Goal: Task Accomplishment & Management: Use online tool/utility

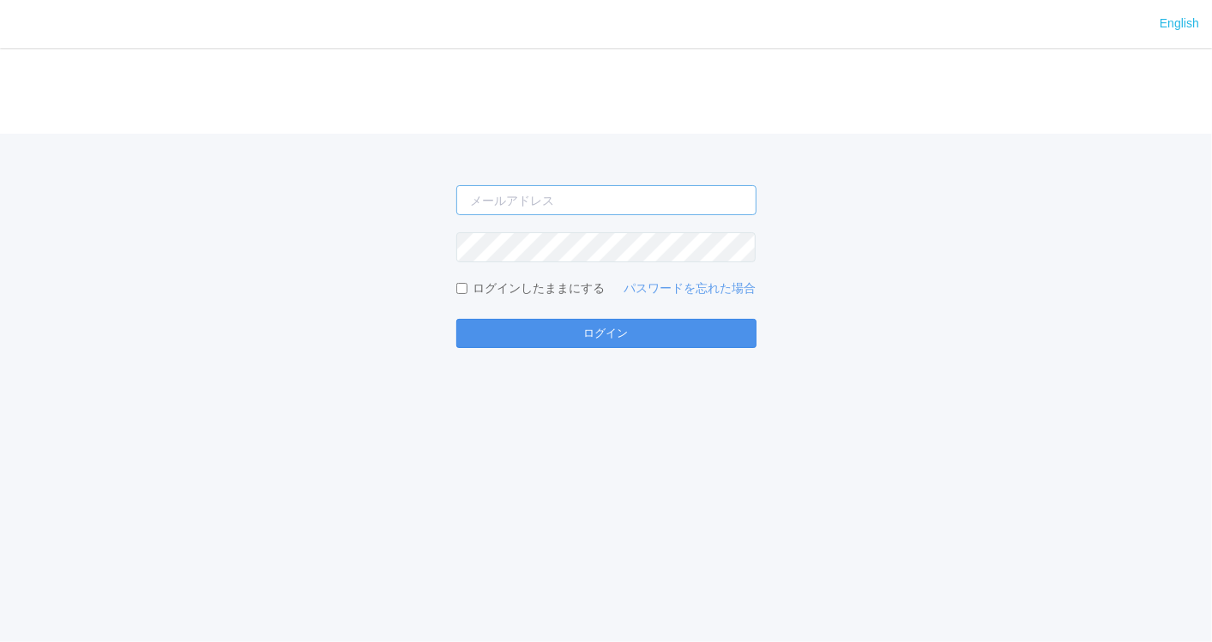
type input "[EMAIL_ADDRESS][DOMAIN_NAME]"
click at [607, 328] on button "ログイン" at bounding box center [606, 333] width 300 height 29
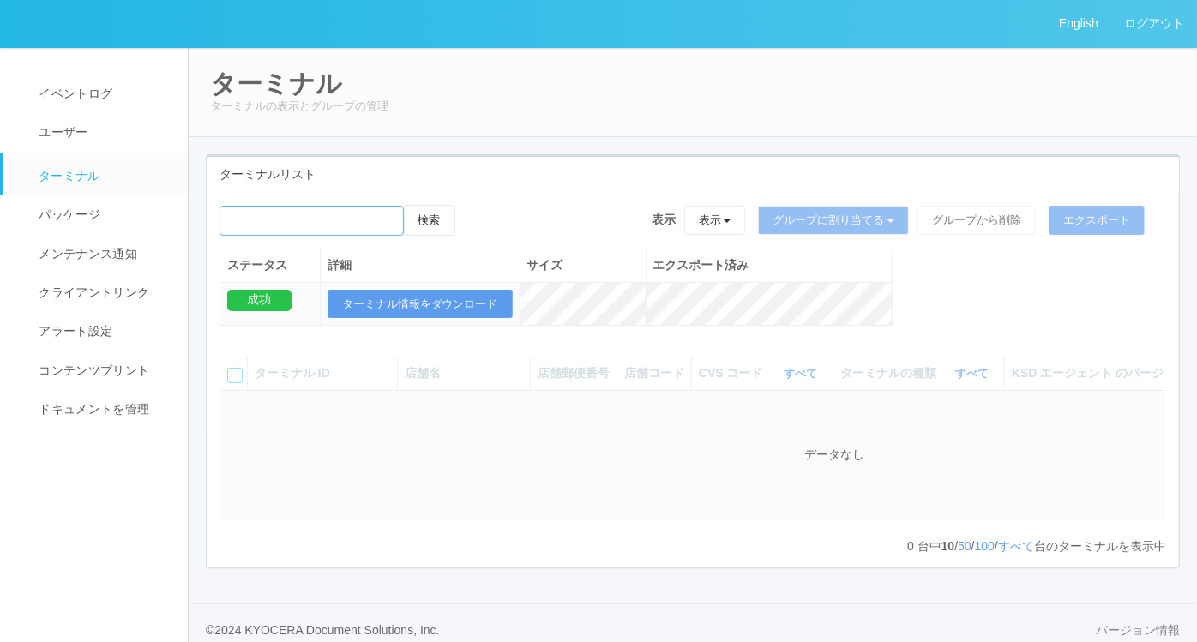
click at [373, 219] on input "emailSearch" at bounding box center [312, 221] width 184 height 30
type input "九十九里"
click at [441, 227] on button "検索" at bounding box center [429, 220] width 51 height 31
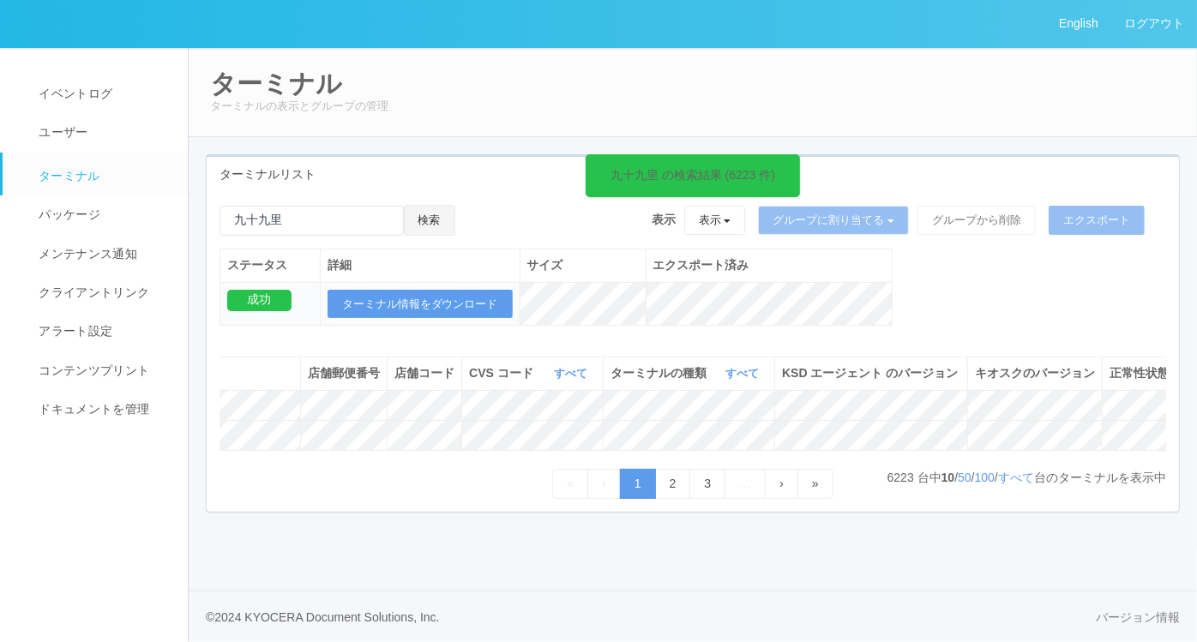
scroll to position [0, 301]
click at [1138, 398] on icon at bounding box center [1138, 398] width 0 height 0
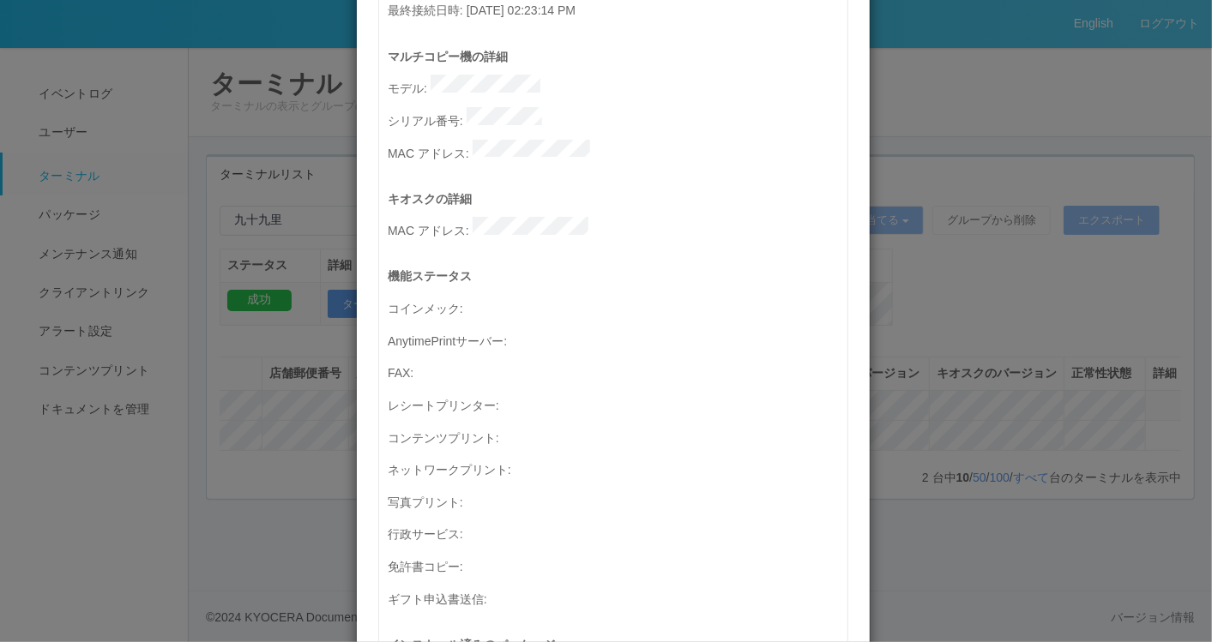
scroll to position [0, 0]
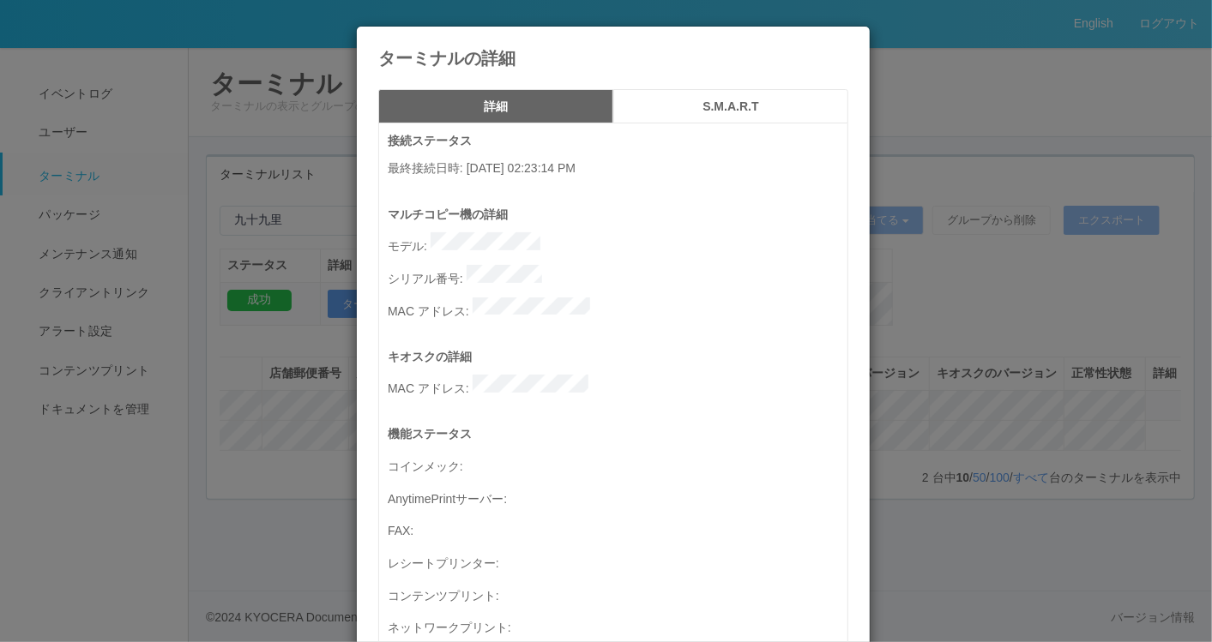
click at [749, 110] on h5 "S.M.A.R.T" at bounding box center [730, 106] width 223 height 13
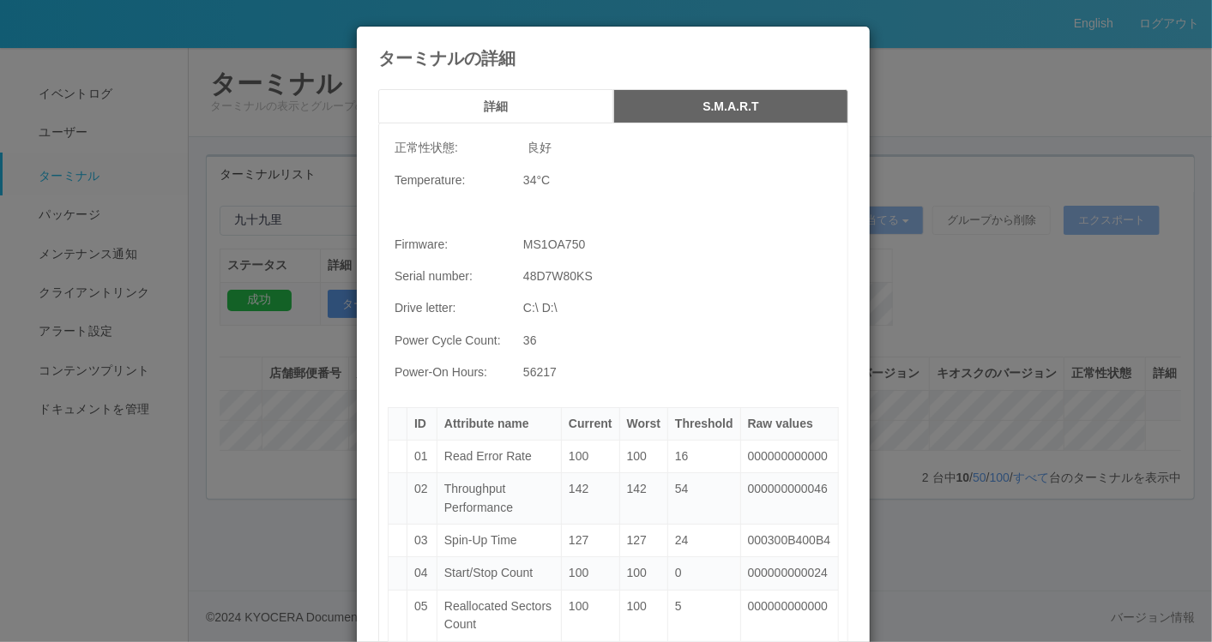
click at [848, 39] on icon at bounding box center [848, 39] width 0 height 0
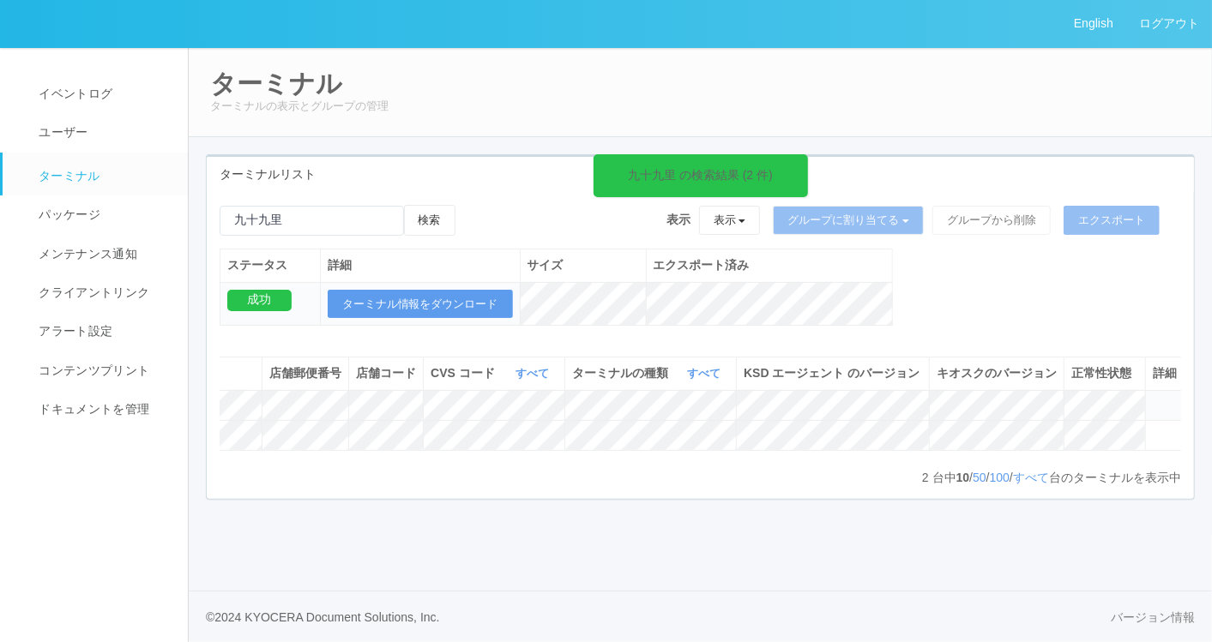
click at [238, 298] on div "成功" at bounding box center [259, 300] width 64 height 21
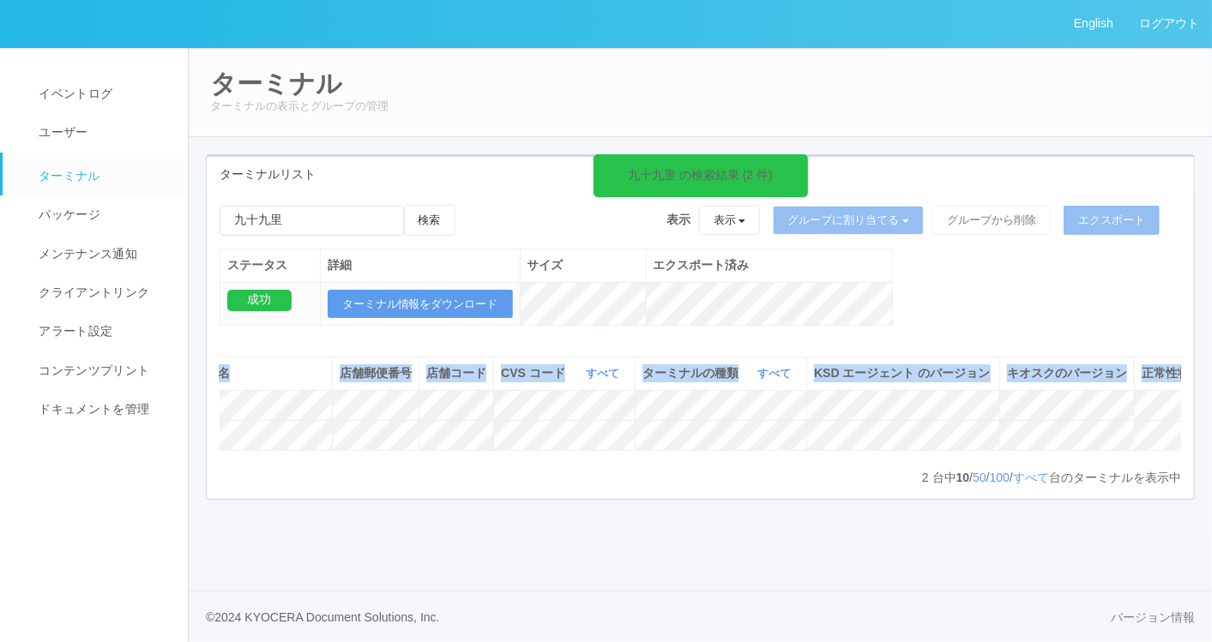
scroll to position [0, 286]
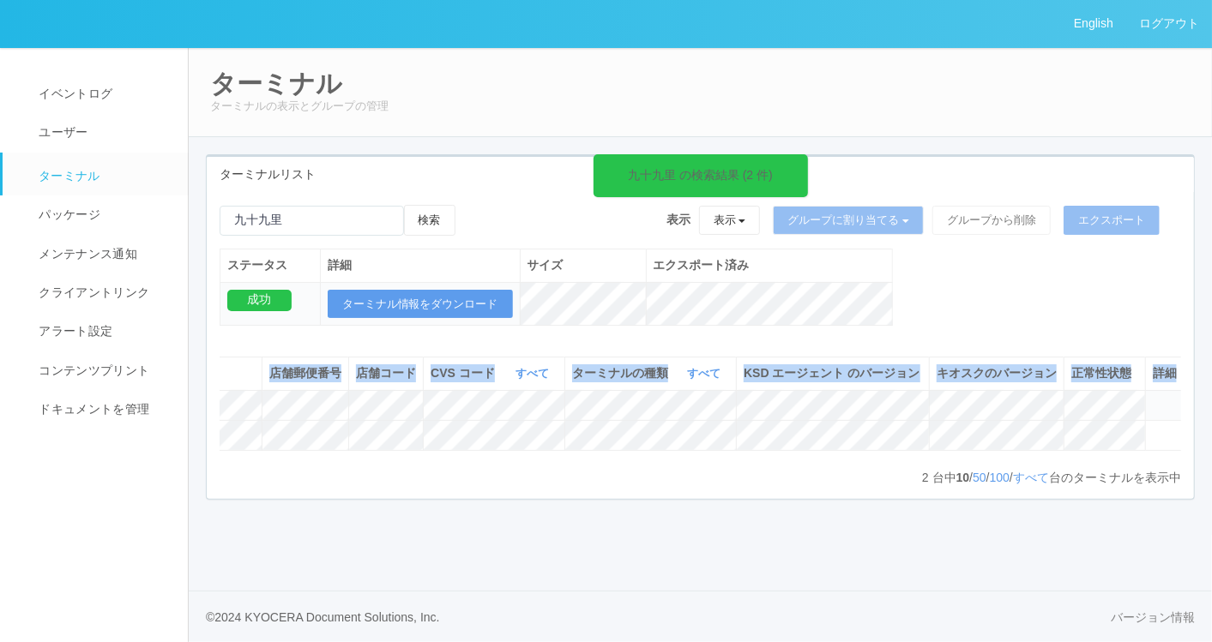
drag, startPoint x: 252, startPoint y: 389, endPoint x: 1168, endPoint y: 423, distance: 916.3
click at [1168, 423] on table "ターミナル ID 店舗名 店舗郵便番号 店舗コード CVS コード すべて 表示 すべて 300024 300036 300035 300037 300034…" at bounding box center [558, 403] width 1251 height 93
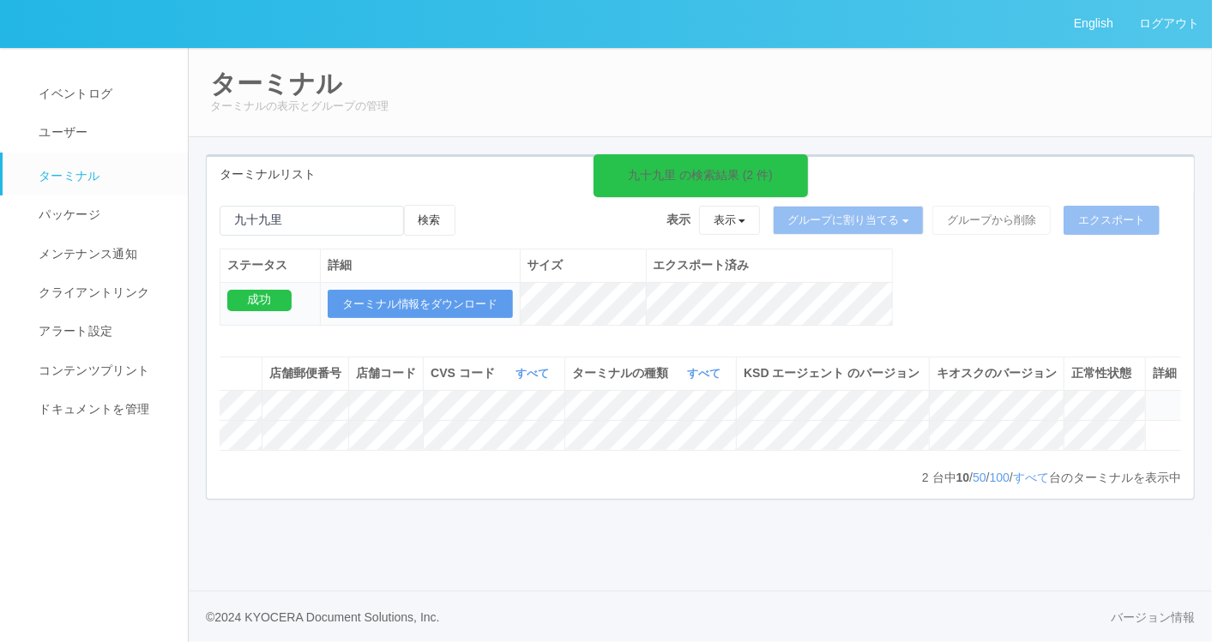
click at [1152, 398] on icon at bounding box center [1152, 398] width 0 height 0
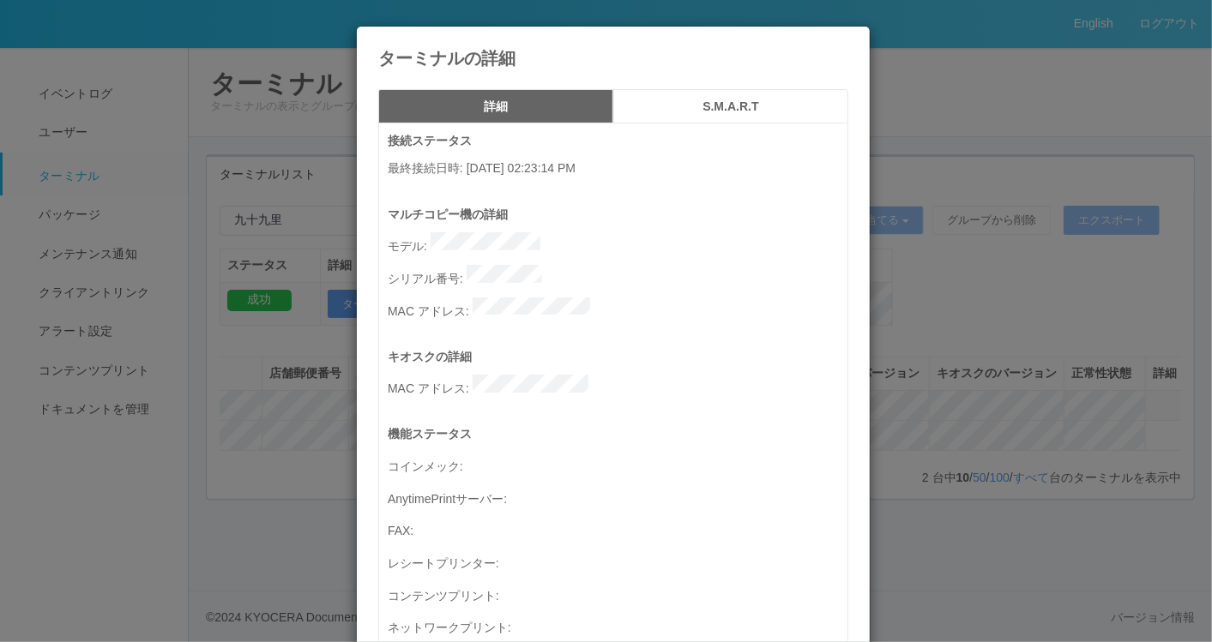
click at [758, 103] on h5 "S.M.A.R.T" at bounding box center [730, 106] width 223 height 13
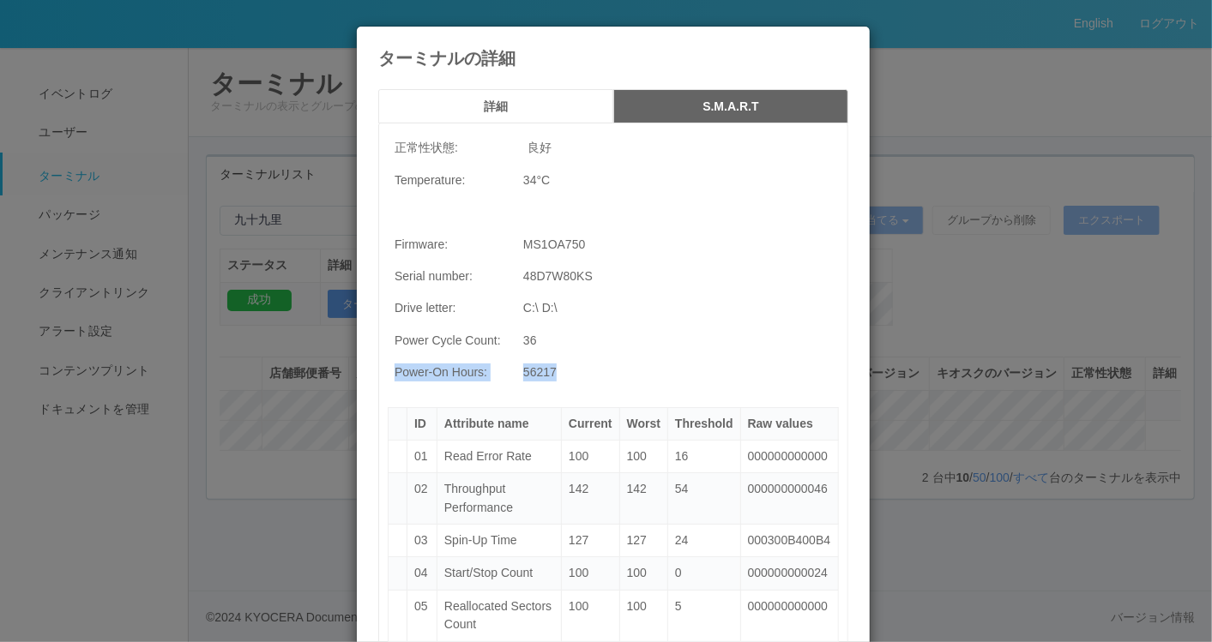
drag, startPoint x: 553, startPoint y: 364, endPoint x: 389, endPoint y: 367, distance: 163.8
click at [389, 367] on tr "Power-On Hours: 56217" at bounding box center [613, 373] width 451 height 32
copy tr "Power-On Hours: 56217"
click at [848, 39] on icon at bounding box center [848, 39] width 0 height 0
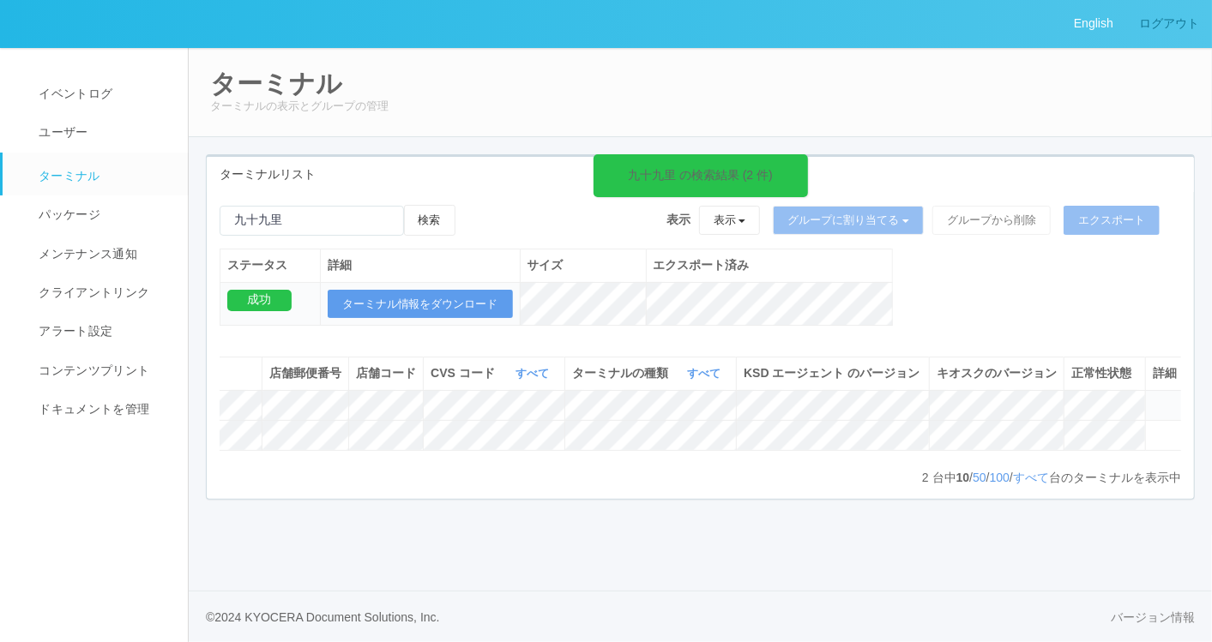
click at [1153, 21] on link "ログアウト" at bounding box center [1169, 23] width 86 height 47
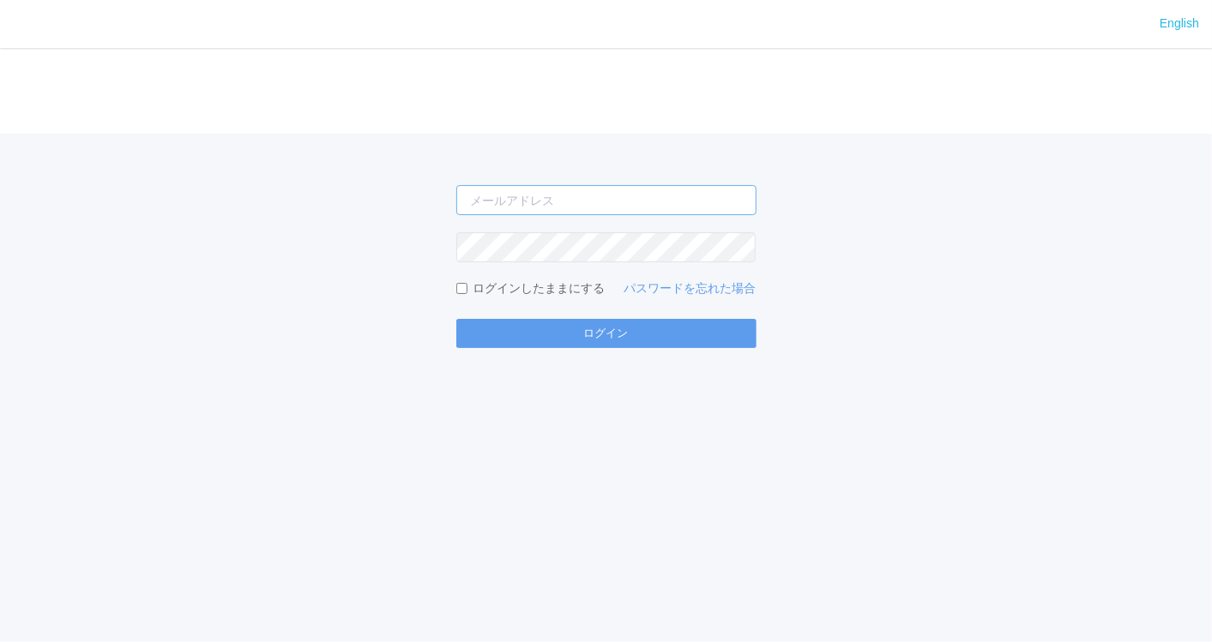
type input "[EMAIL_ADDRESS][DOMAIN_NAME]"
